Goal: Use online tool/utility: Utilize a website feature to perform a specific function

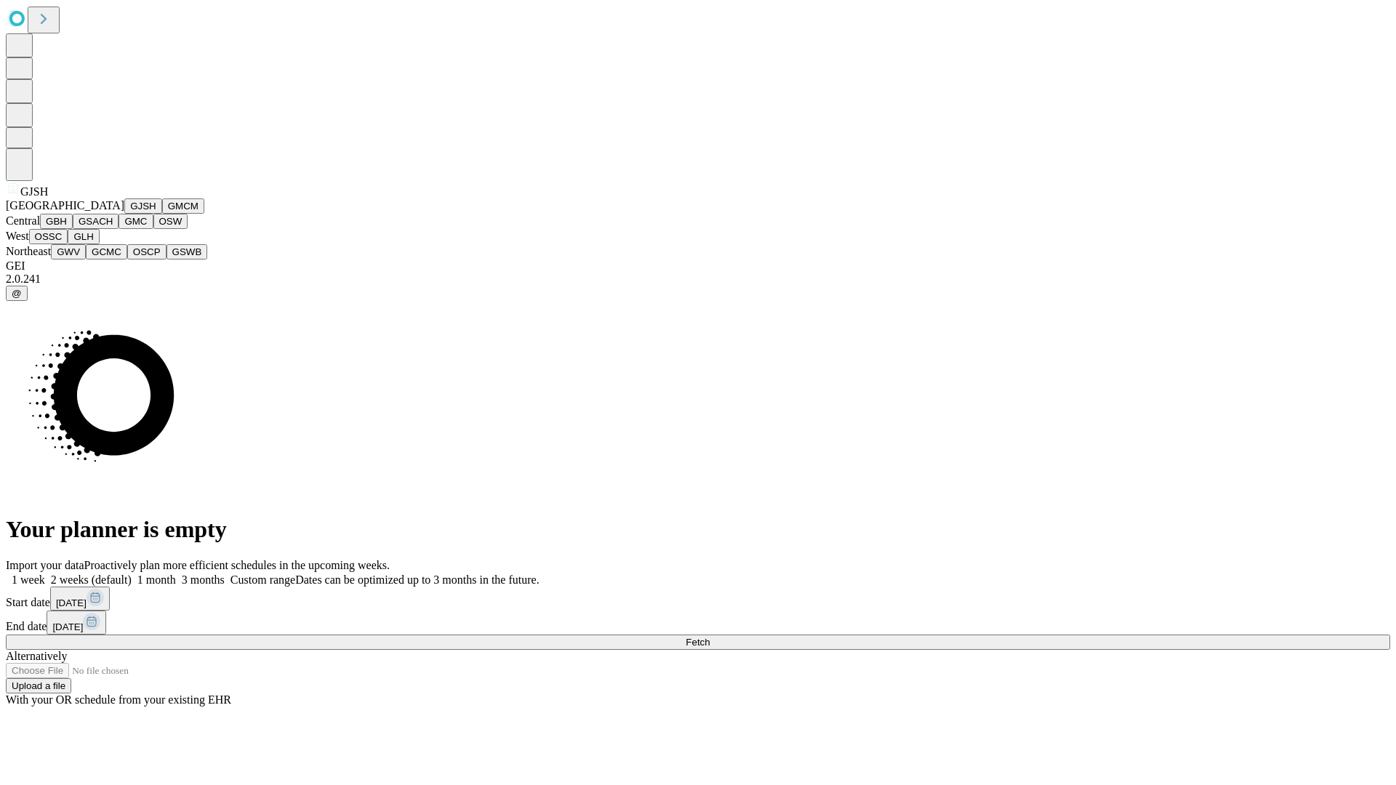
click at [124, 214] on button "GJSH" at bounding box center [143, 206] width 38 height 15
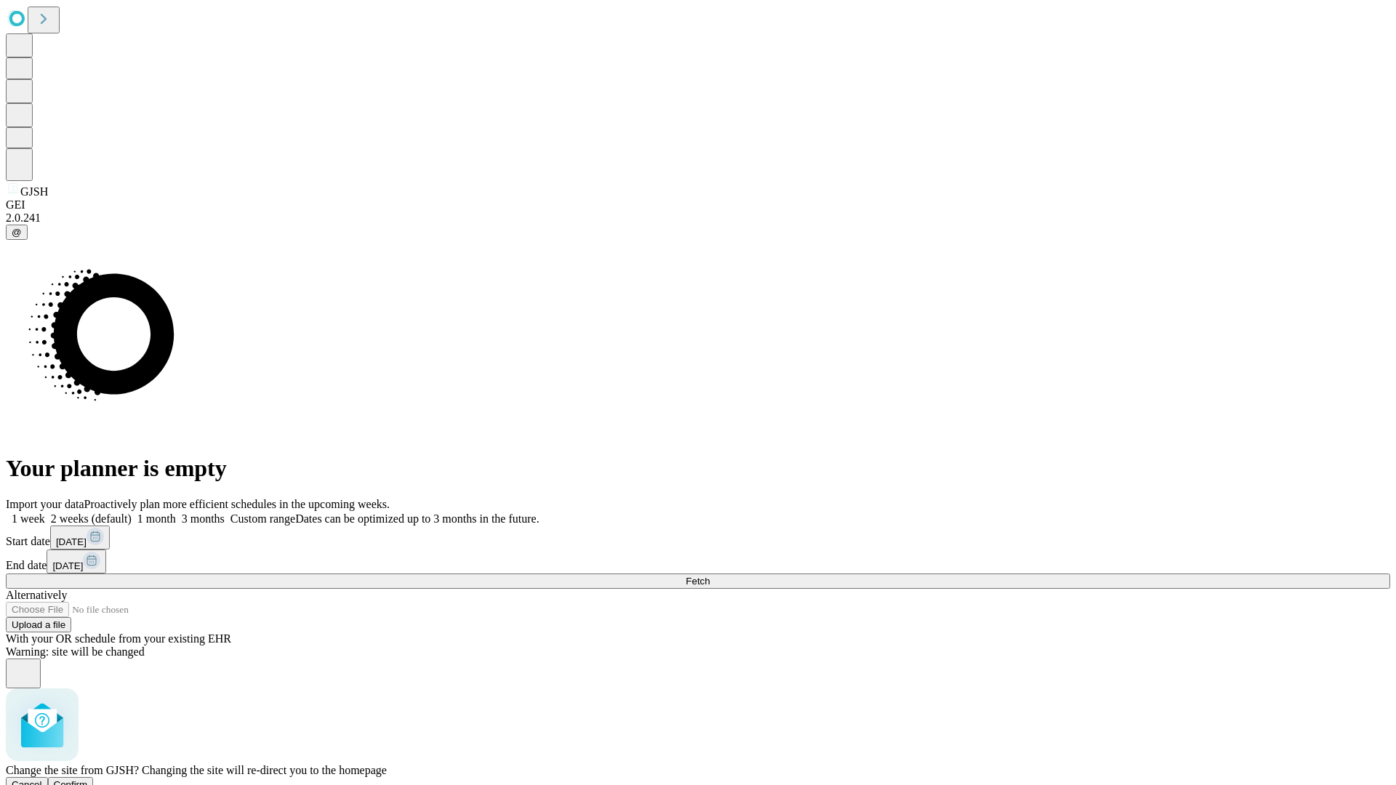
click at [88, 780] on span "Confirm" at bounding box center [71, 785] width 34 height 11
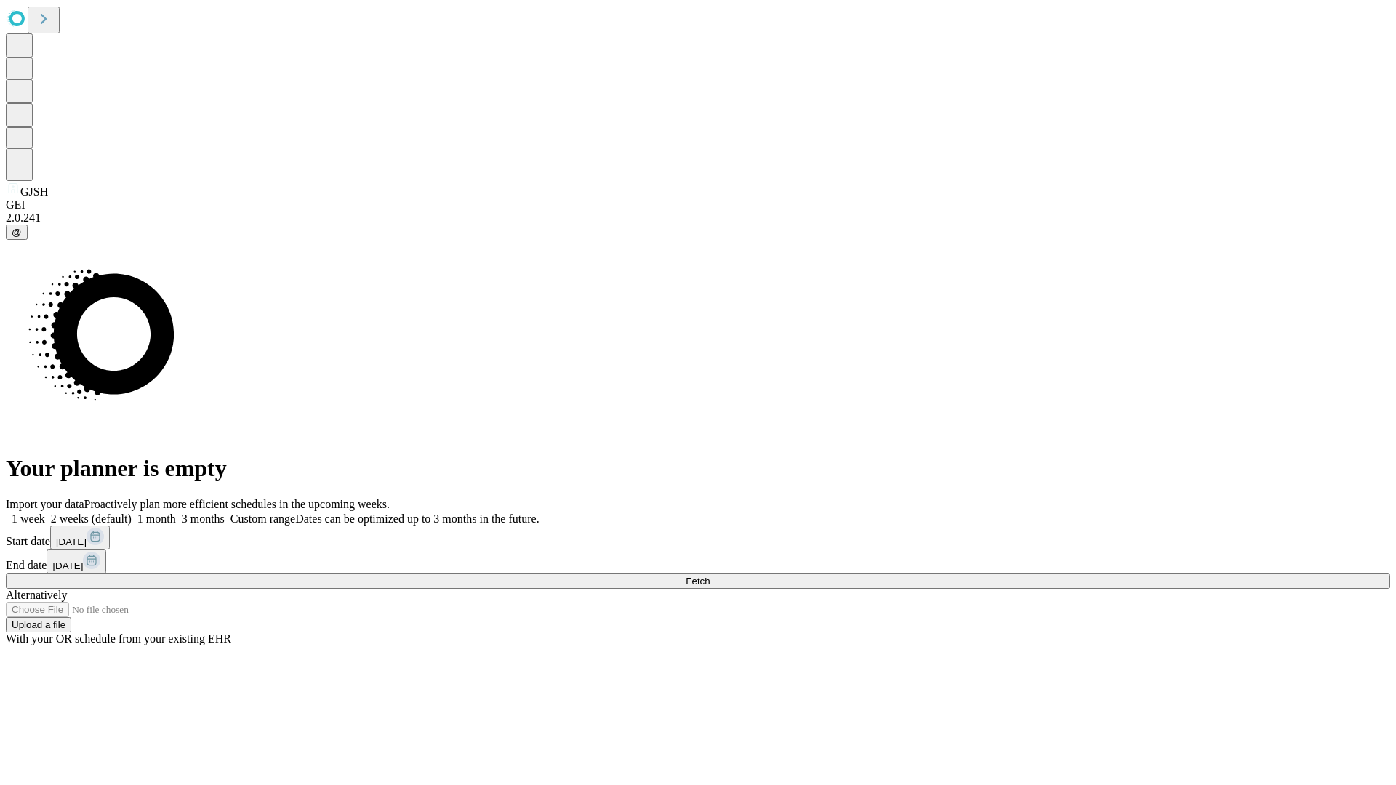
click at [45, 513] on label "1 week" at bounding box center [25, 519] width 39 height 12
click at [710, 576] on span "Fetch" at bounding box center [698, 581] width 24 height 11
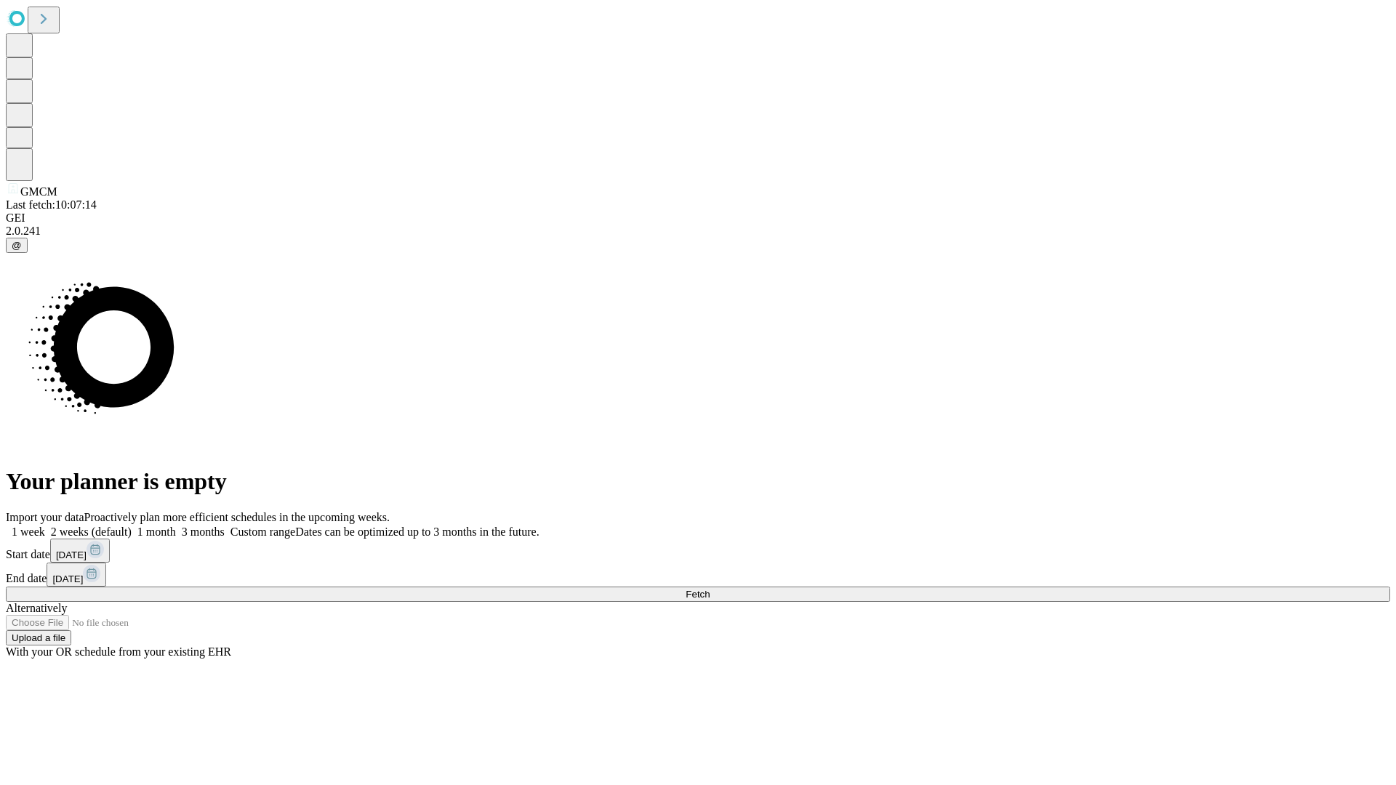
click at [45, 526] on label "1 week" at bounding box center [25, 532] width 39 height 12
click at [710, 589] on span "Fetch" at bounding box center [698, 594] width 24 height 11
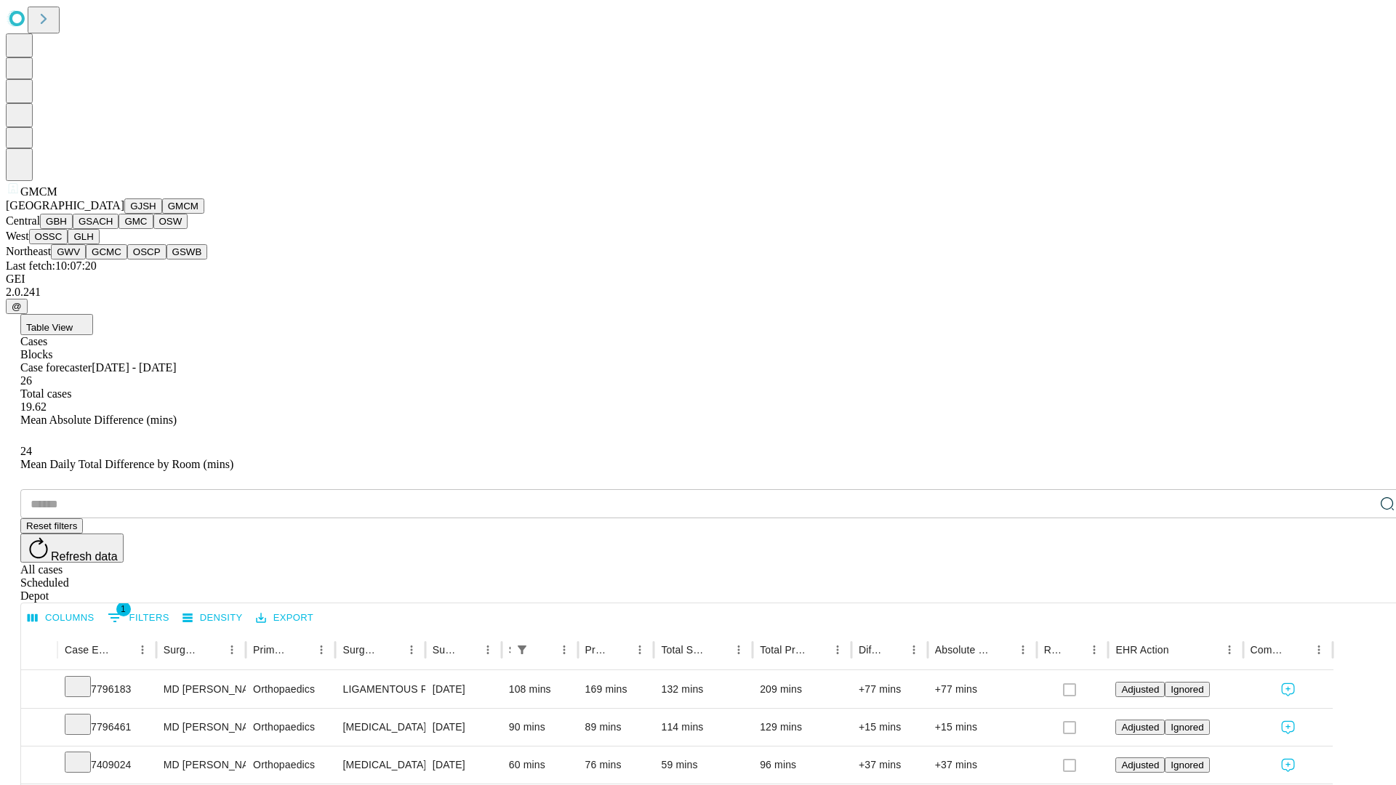
click at [73, 229] on button "GBH" at bounding box center [56, 221] width 33 height 15
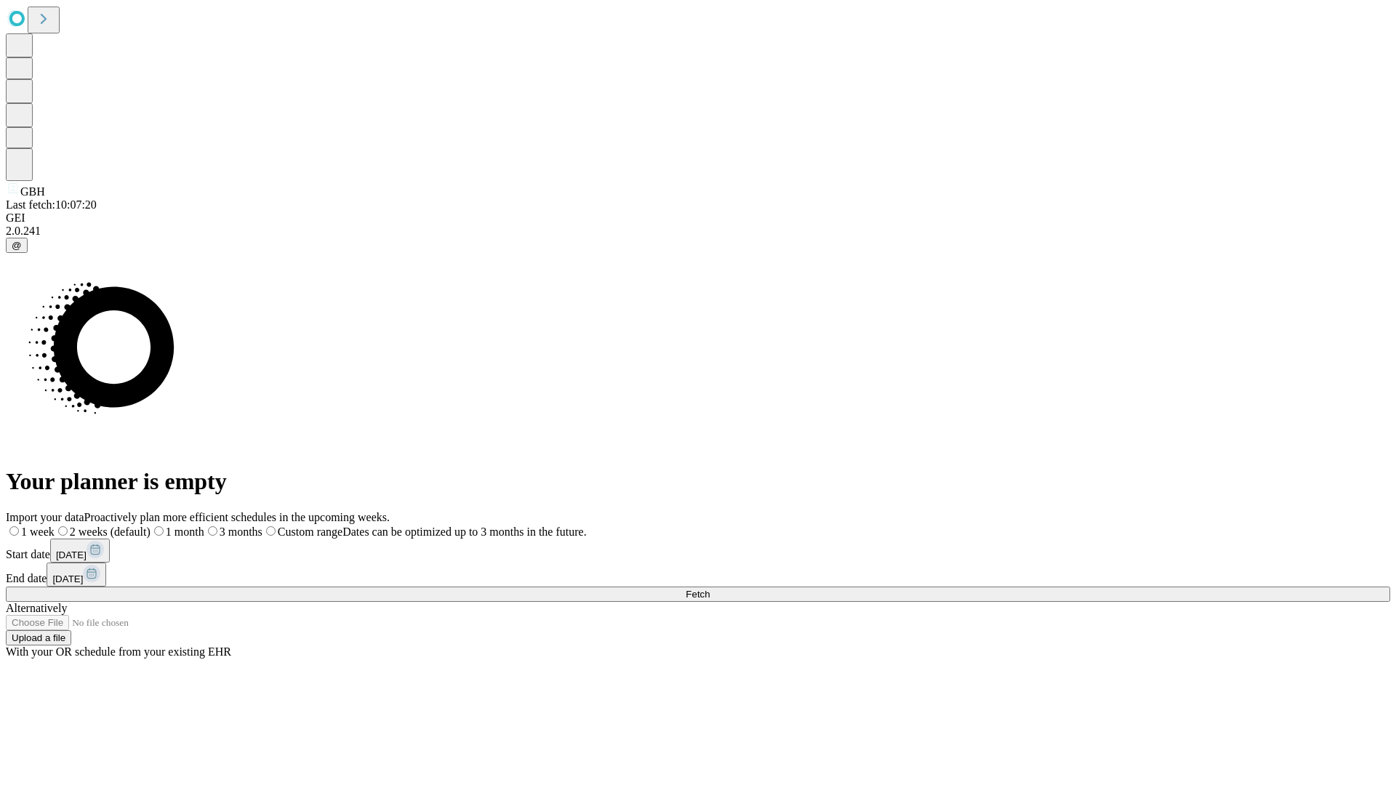
click at [55, 526] on label "1 week" at bounding box center [30, 532] width 49 height 12
click at [710, 589] on span "Fetch" at bounding box center [698, 594] width 24 height 11
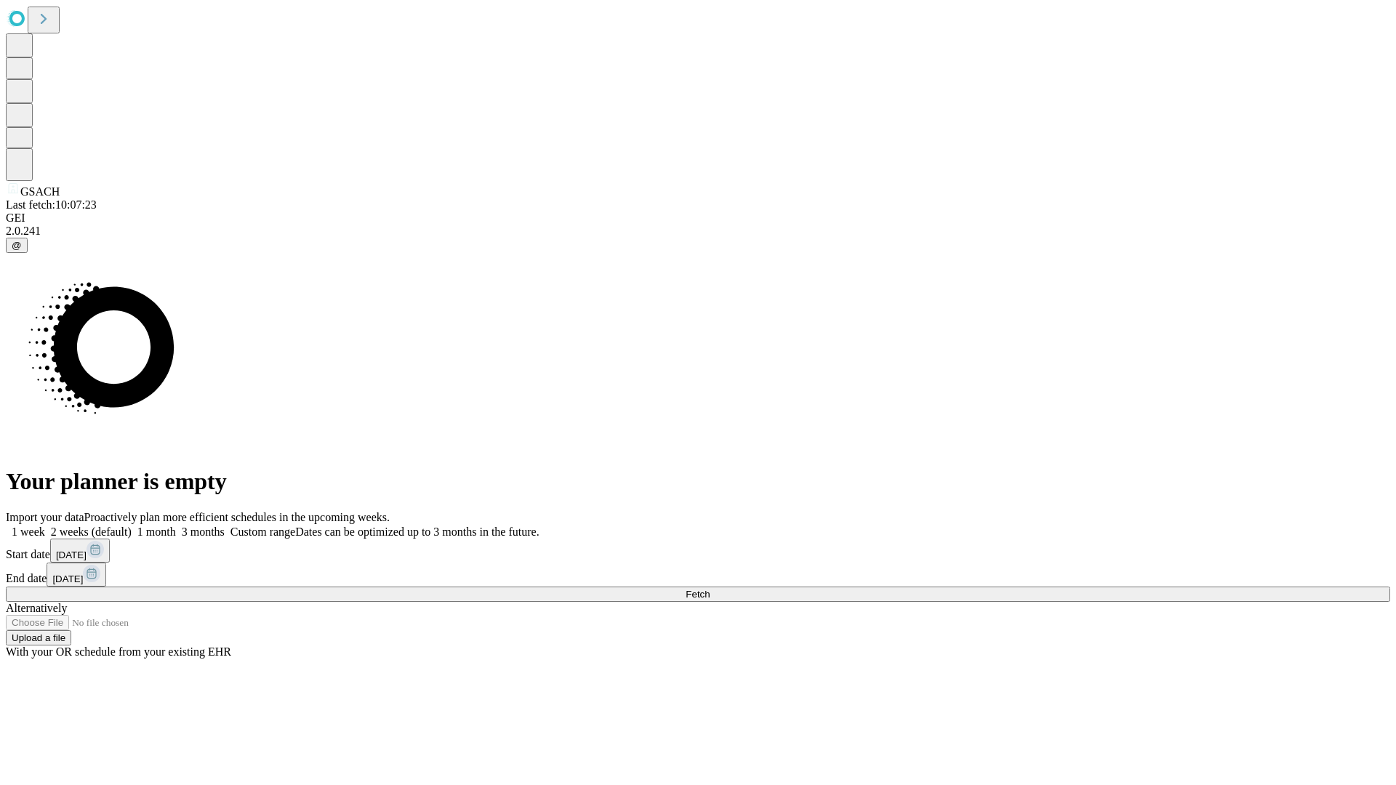
click at [45, 526] on label "1 week" at bounding box center [25, 532] width 39 height 12
click at [710, 589] on span "Fetch" at bounding box center [698, 594] width 24 height 11
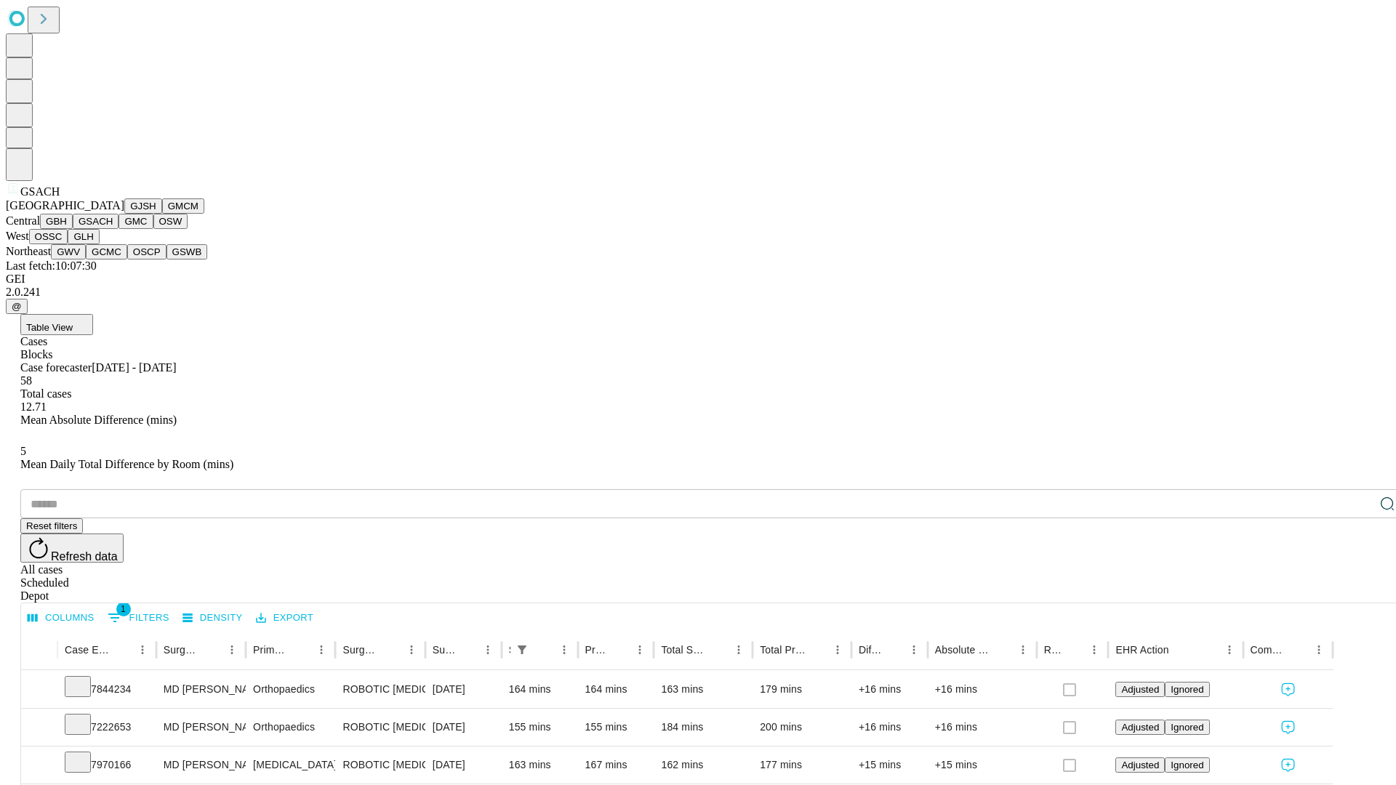
click at [119, 229] on button "GMC" at bounding box center [136, 221] width 34 height 15
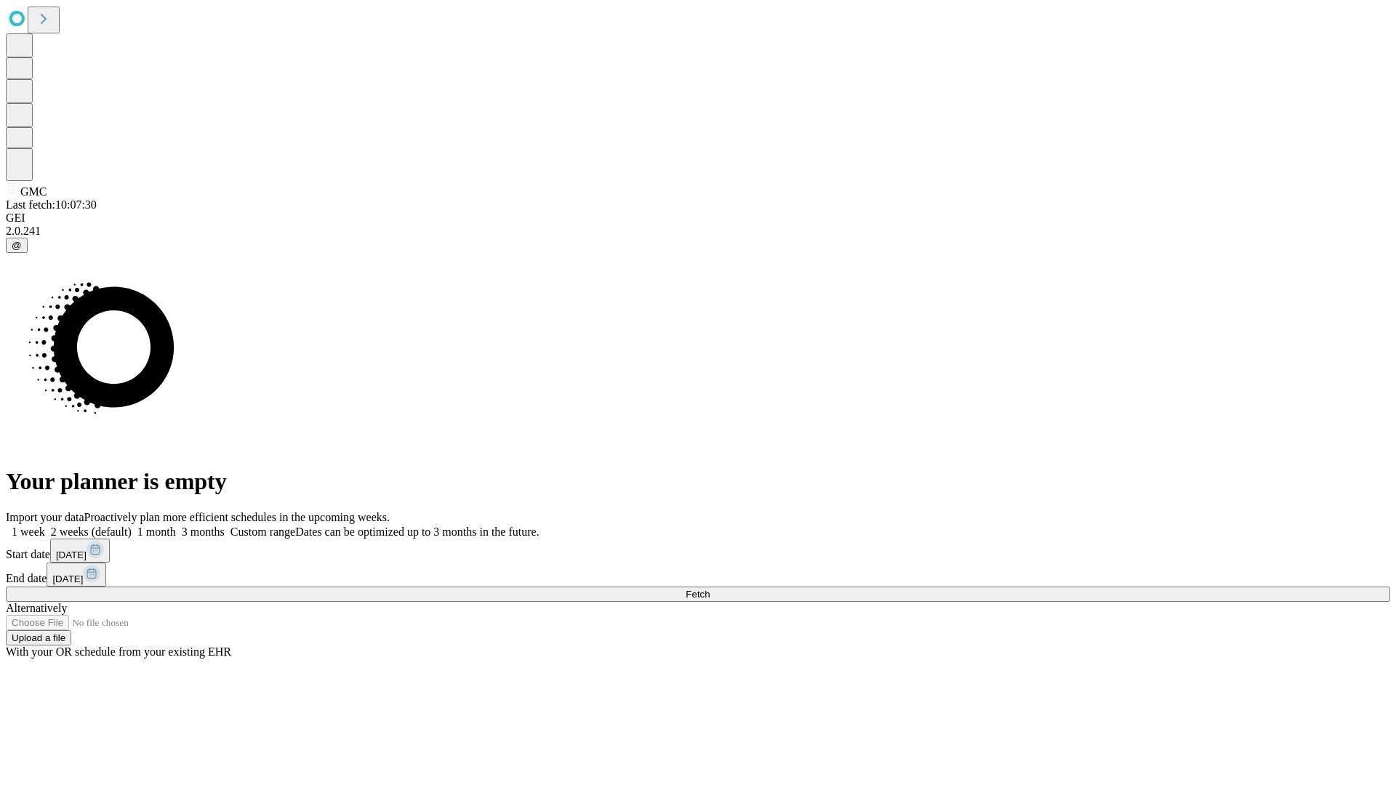
click at [45, 526] on label "1 week" at bounding box center [25, 532] width 39 height 12
click at [710, 589] on span "Fetch" at bounding box center [698, 594] width 24 height 11
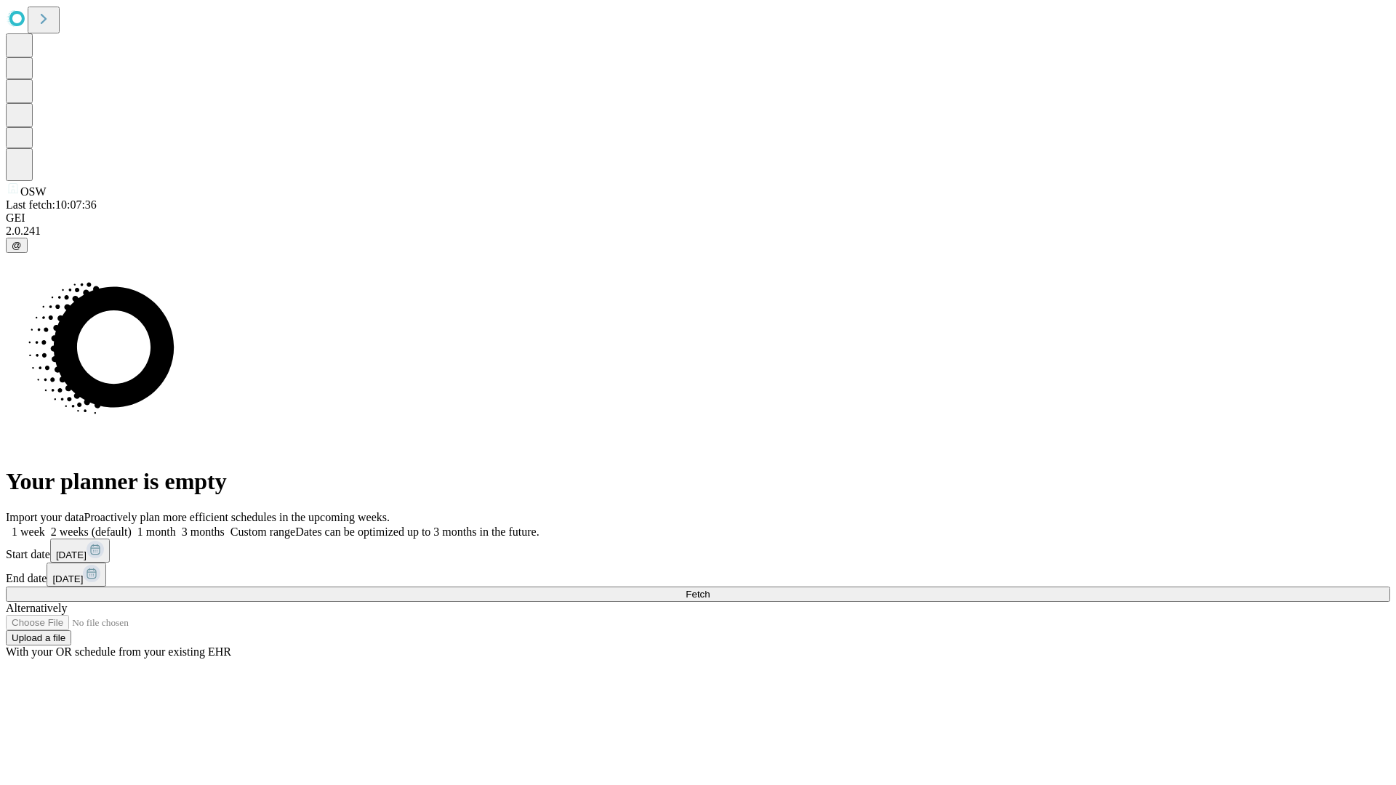
click at [45, 526] on label "1 week" at bounding box center [25, 532] width 39 height 12
click at [710, 589] on span "Fetch" at bounding box center [698, 594] width 24 height 11
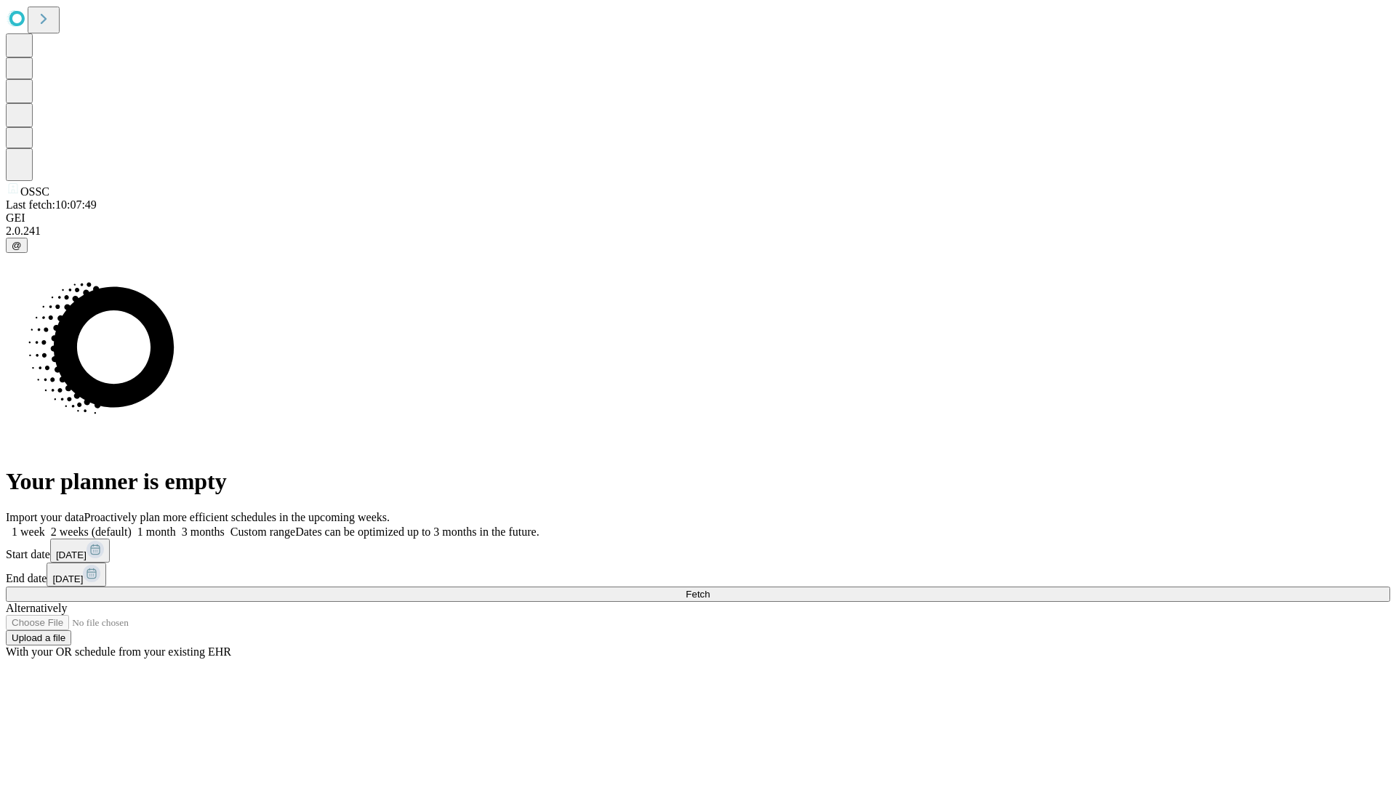
click at [45, 526] on label "1 week" at bounding box center [25, 532] width 39 height 12
click at [710, 589] on span "Fetch" at bounding box center [698, 594] width 24 height 11
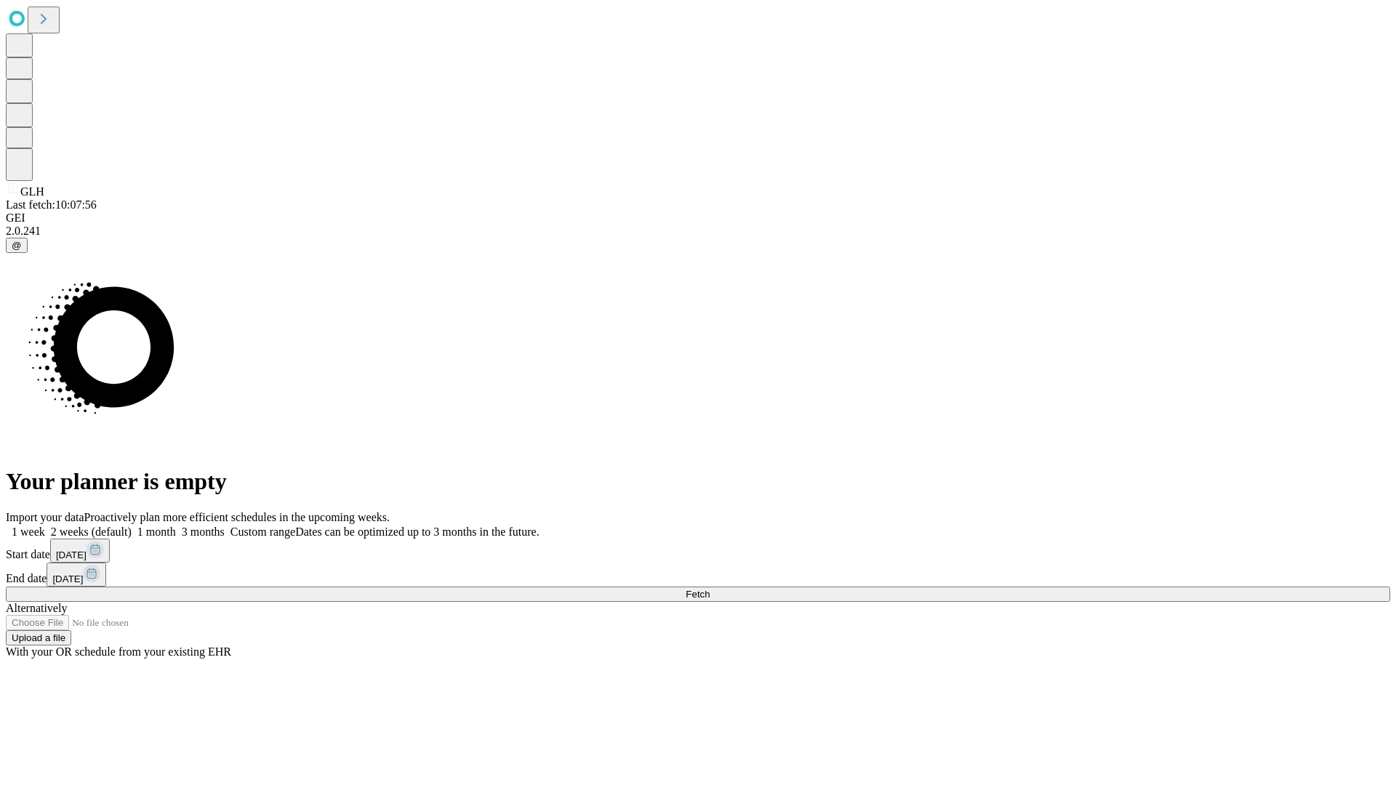
click at [45, 526] on label "1 week" at bounding box center [25, 532] width 39 height 12
click at [710, 589] on span "Fetch" at bounding box center [698, 594] width 24 height 11
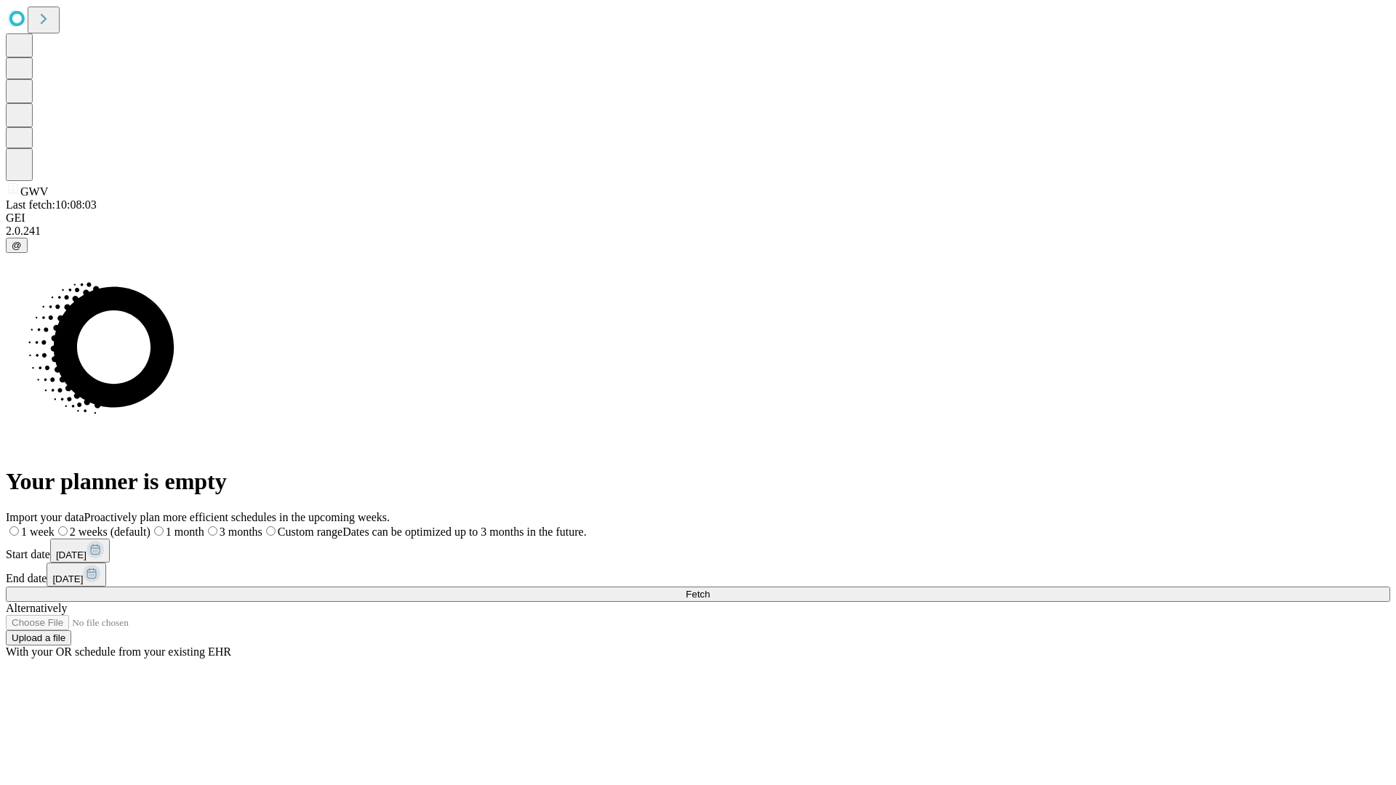
click at [55, 526] on label "1 week" at bounding box center [30, 532] width 49 height 12
click at [710, 589] on span "Fetch" at bounding box center [698, 594] width 24 height 11
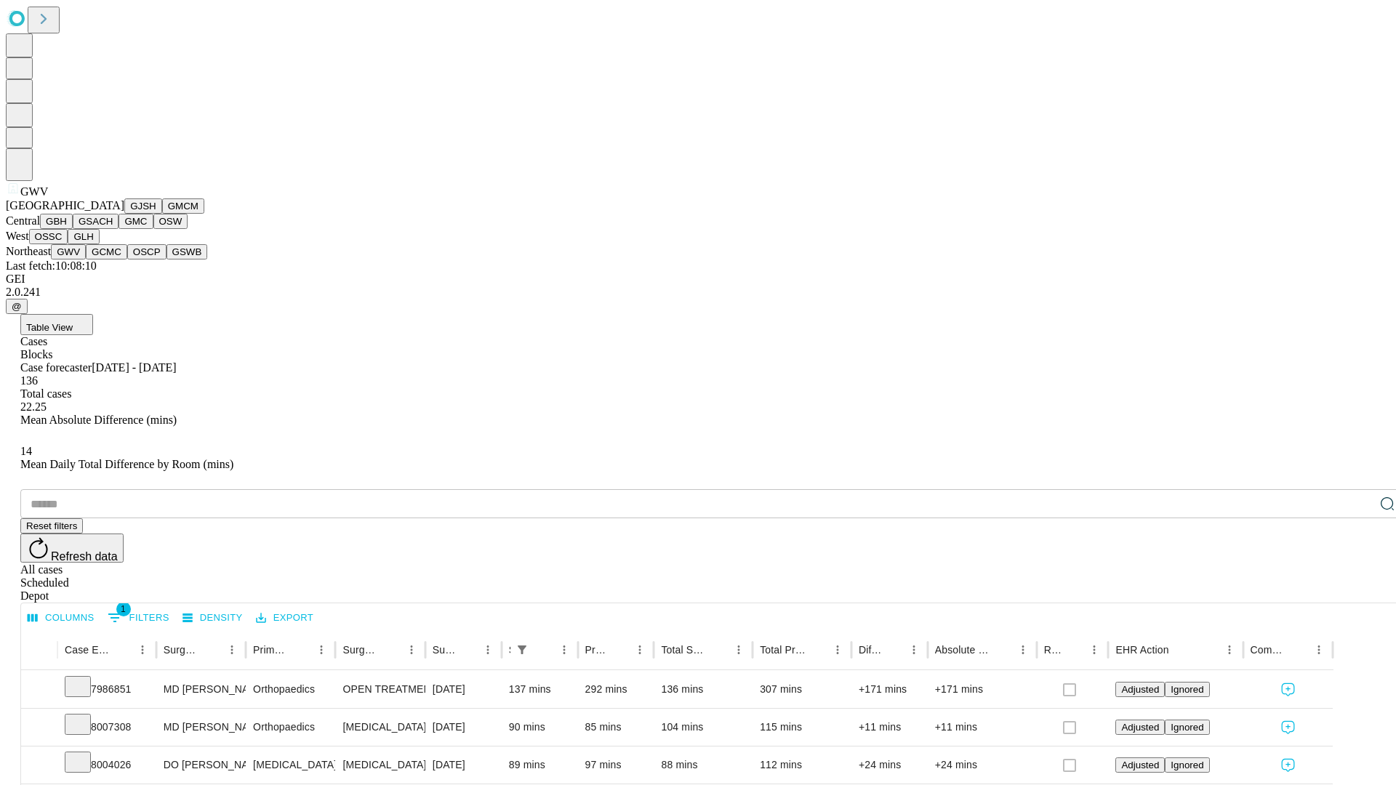
click at [113, 260] on button "GCMC" at bounding box center [106, 251] width 41 height 15
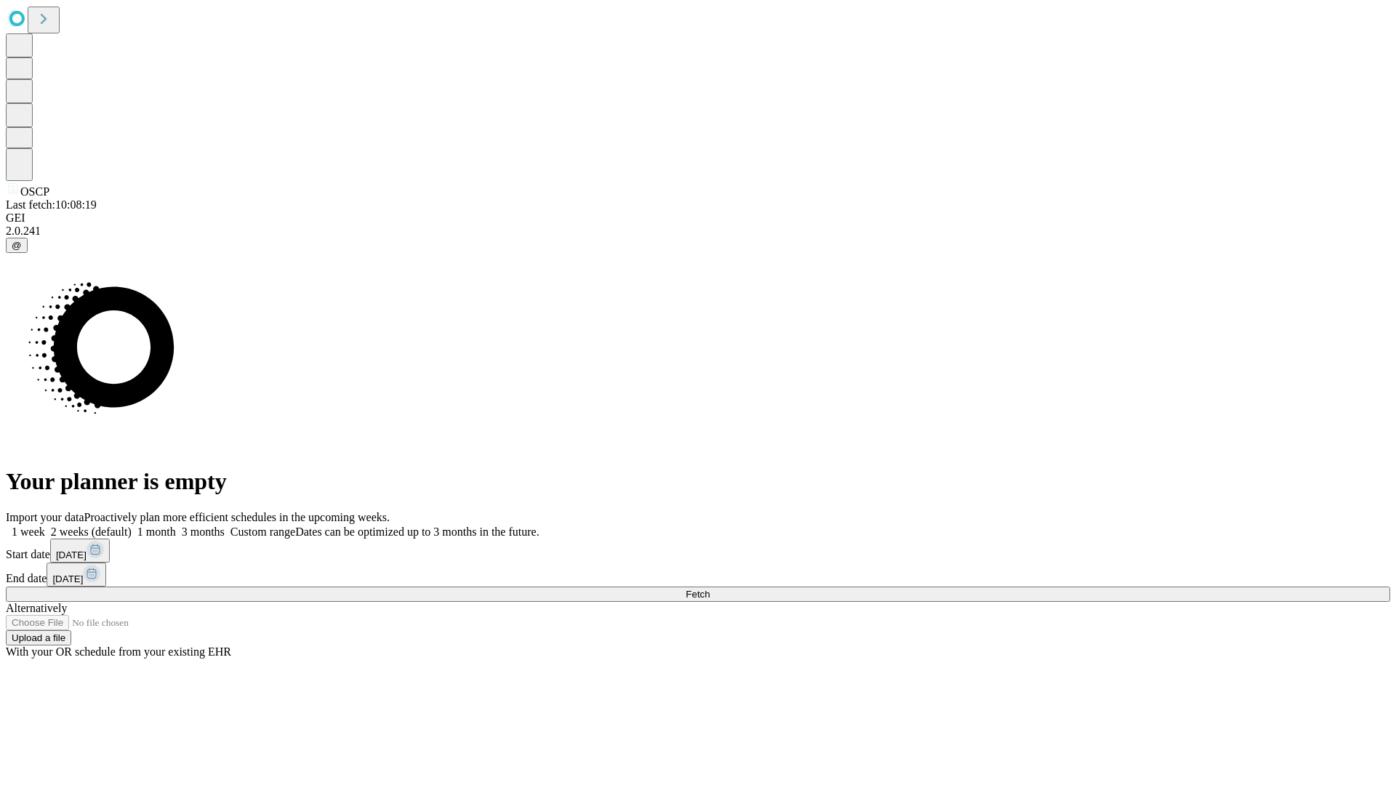
click at [45, 526] on label "1 week" at bounding box center [25, 532] width 39 height 12
click at [710, 589] on span "Fetch" at bounding box center [698, 594] width 24 height 11
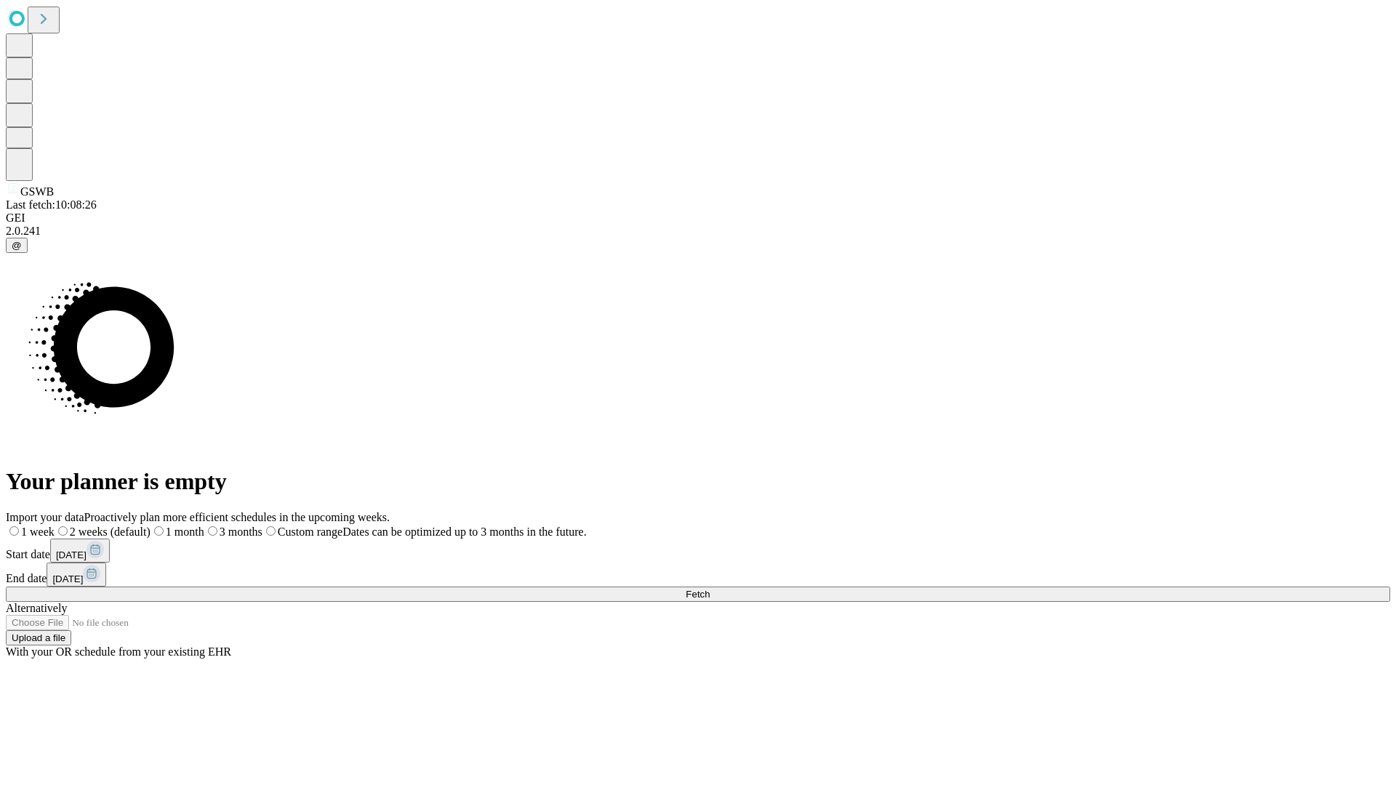
click at [710, 589] on span "Fetch" at bounding box center [698, 594] width 24 height 11
